Goal: Register for event/course

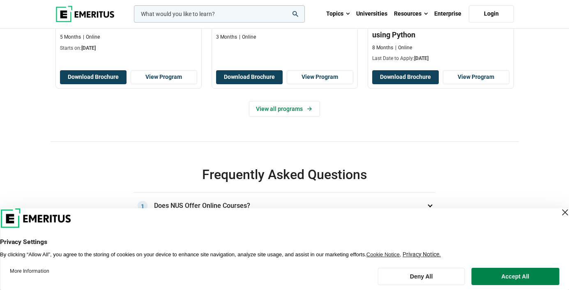
scroll to position [478, 0]
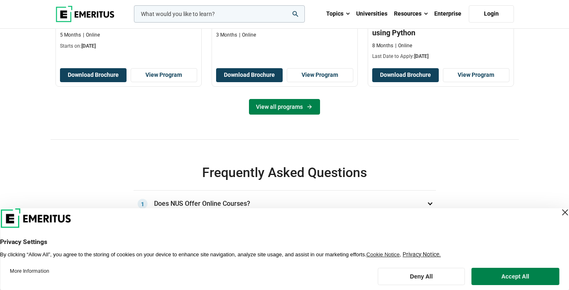
click at [270, 107] on link "View all programs" at bounding box center [284, 107] width 71 height 16
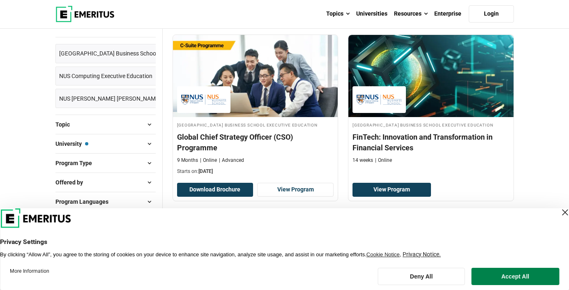
scroll to position [149, 0]
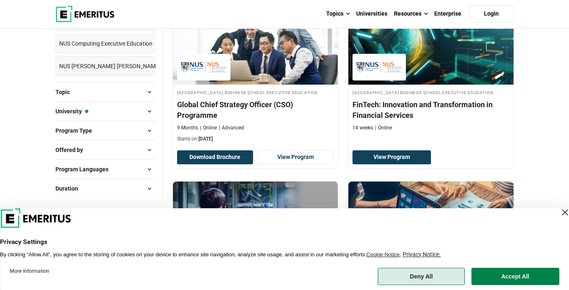
click at [441, 273] on button "Deny All" at bounding box center [421, 276] width 87 height 17
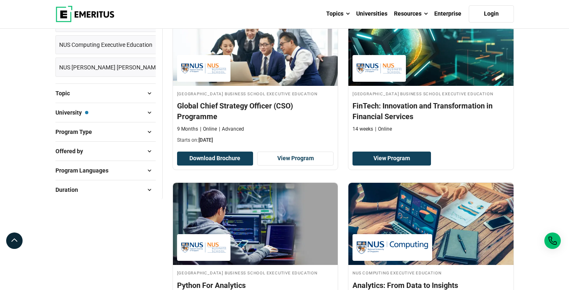
scroll to position [140, 0]
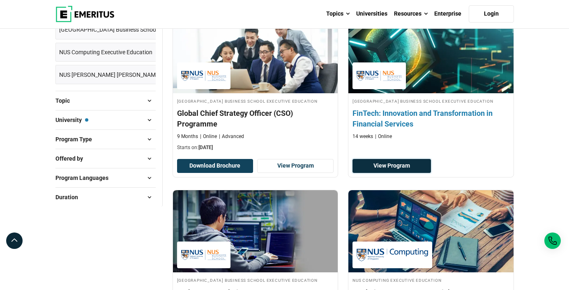
click at [391, 173] on link "View Program" at bounding box center [392, 166] width 78 height 14
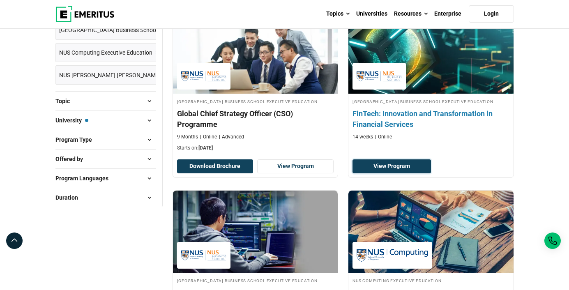
scroll to position [139, 0]
